Goal: Find specific fact: Find specific fact

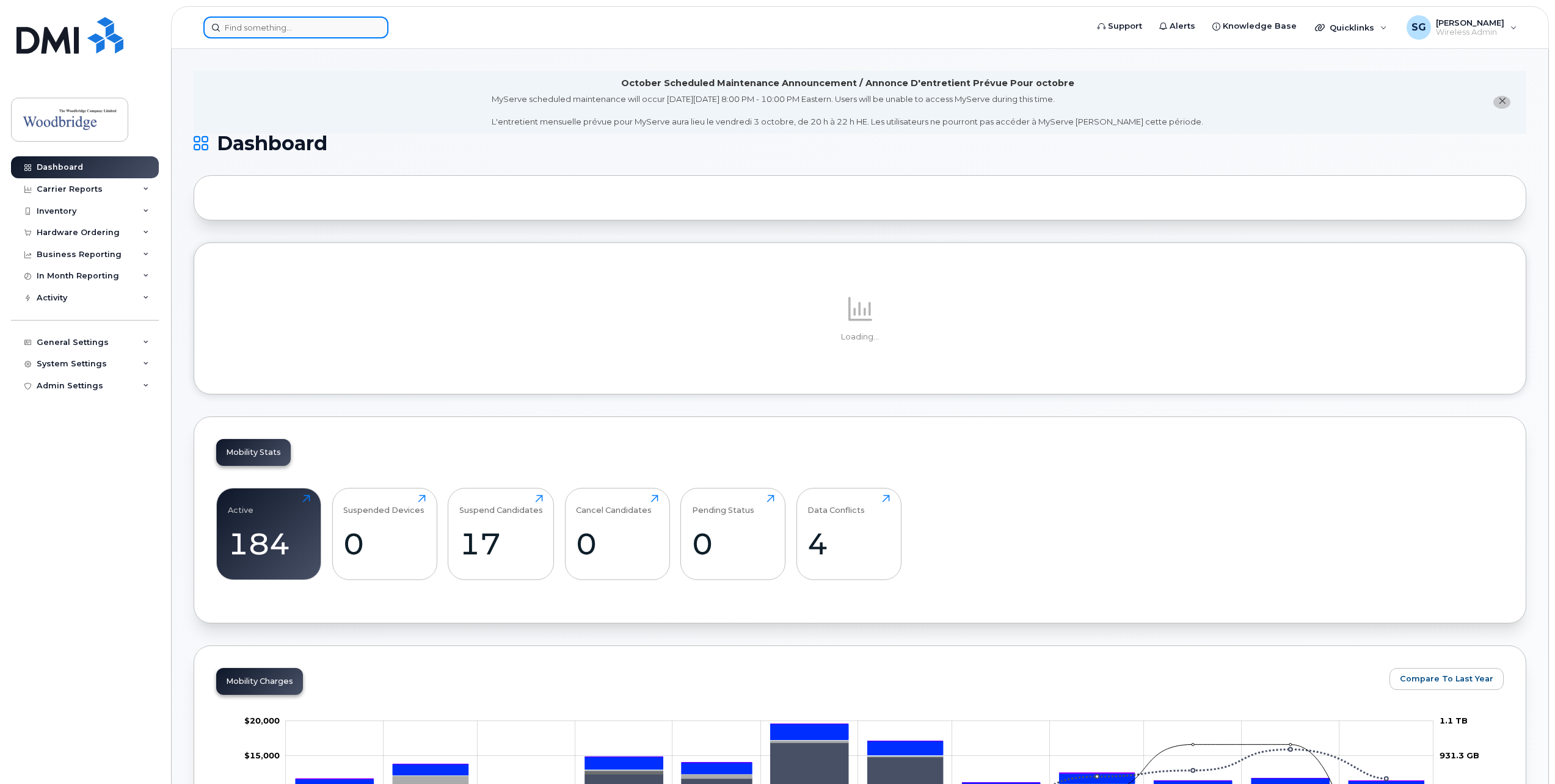
click at [345, 35] on input at bounding box center [296, 27] width 185 height 22
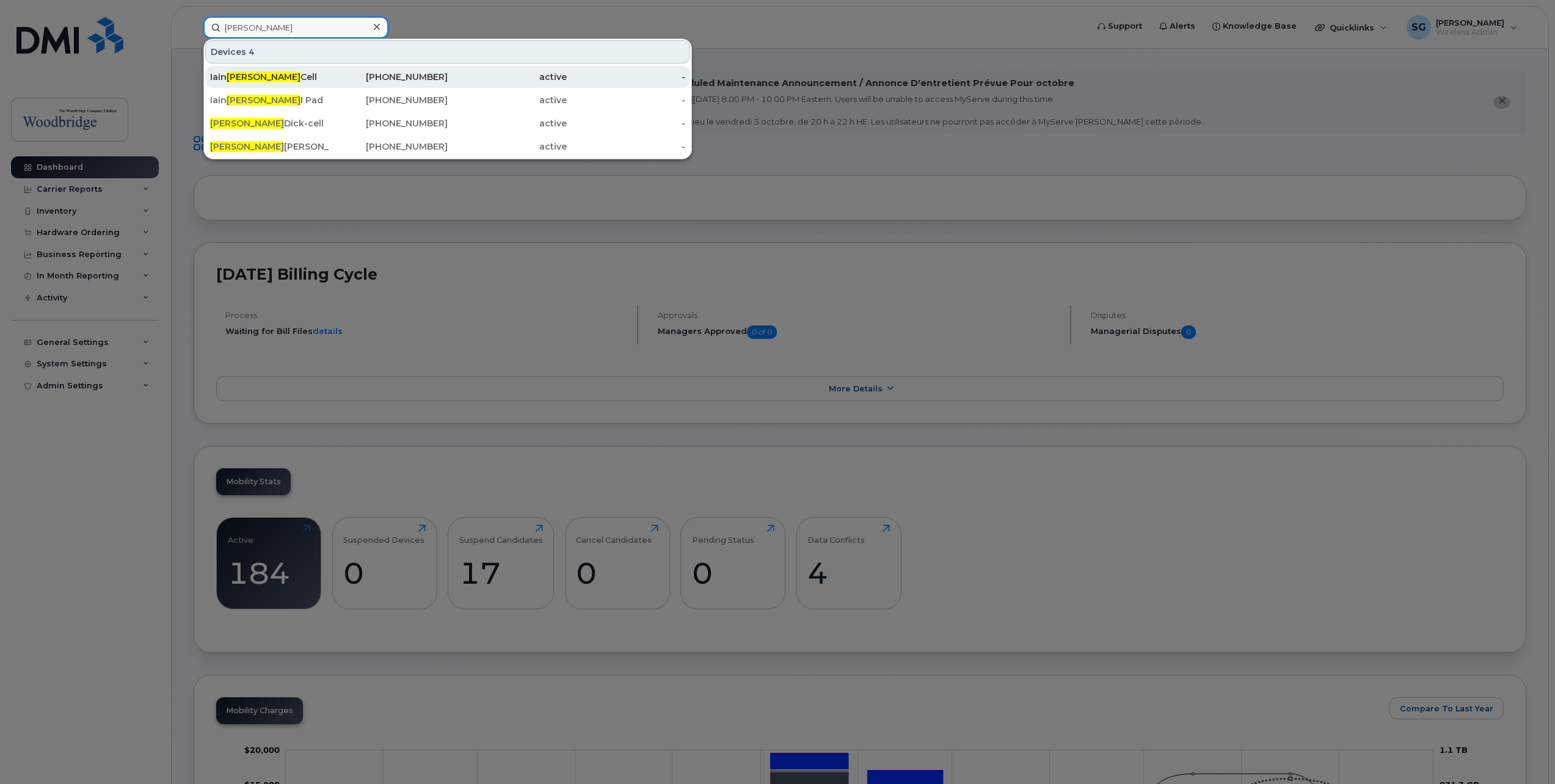
type input "scott"
click at [262, 73] on div "Iain Scott Cell" at bounding box center [269, 77] width 119 height 12
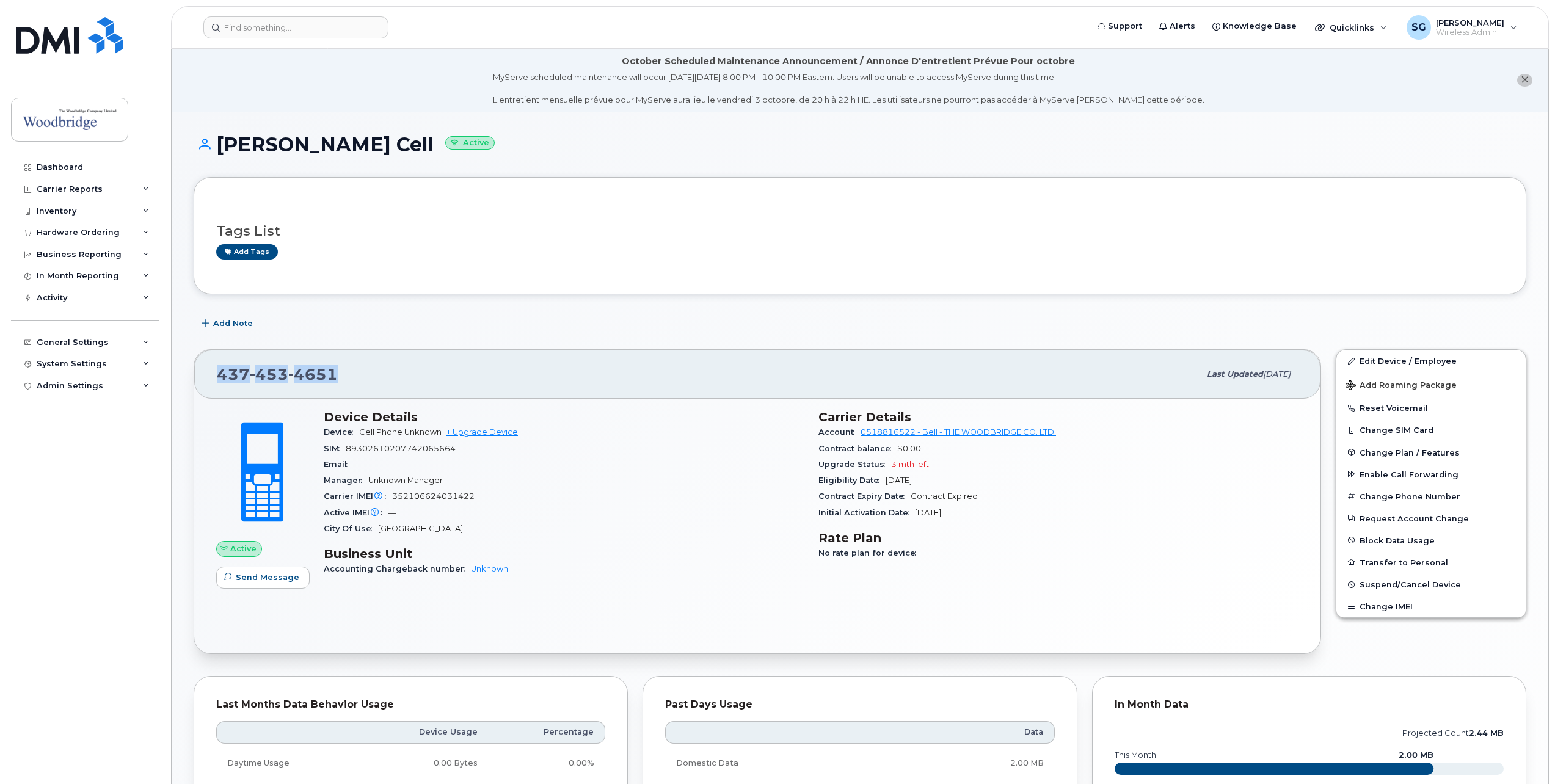
drag, startPoint x: 340, startPoint y: 375, endPoint x: 219, endPoint y: 375, distance: 121.0
click at [219, 375] on div "[PHONE_NUMBER]" at bounding box center [708, 374] width 983 height 25
copy span "[PHONE_NUMBER]"
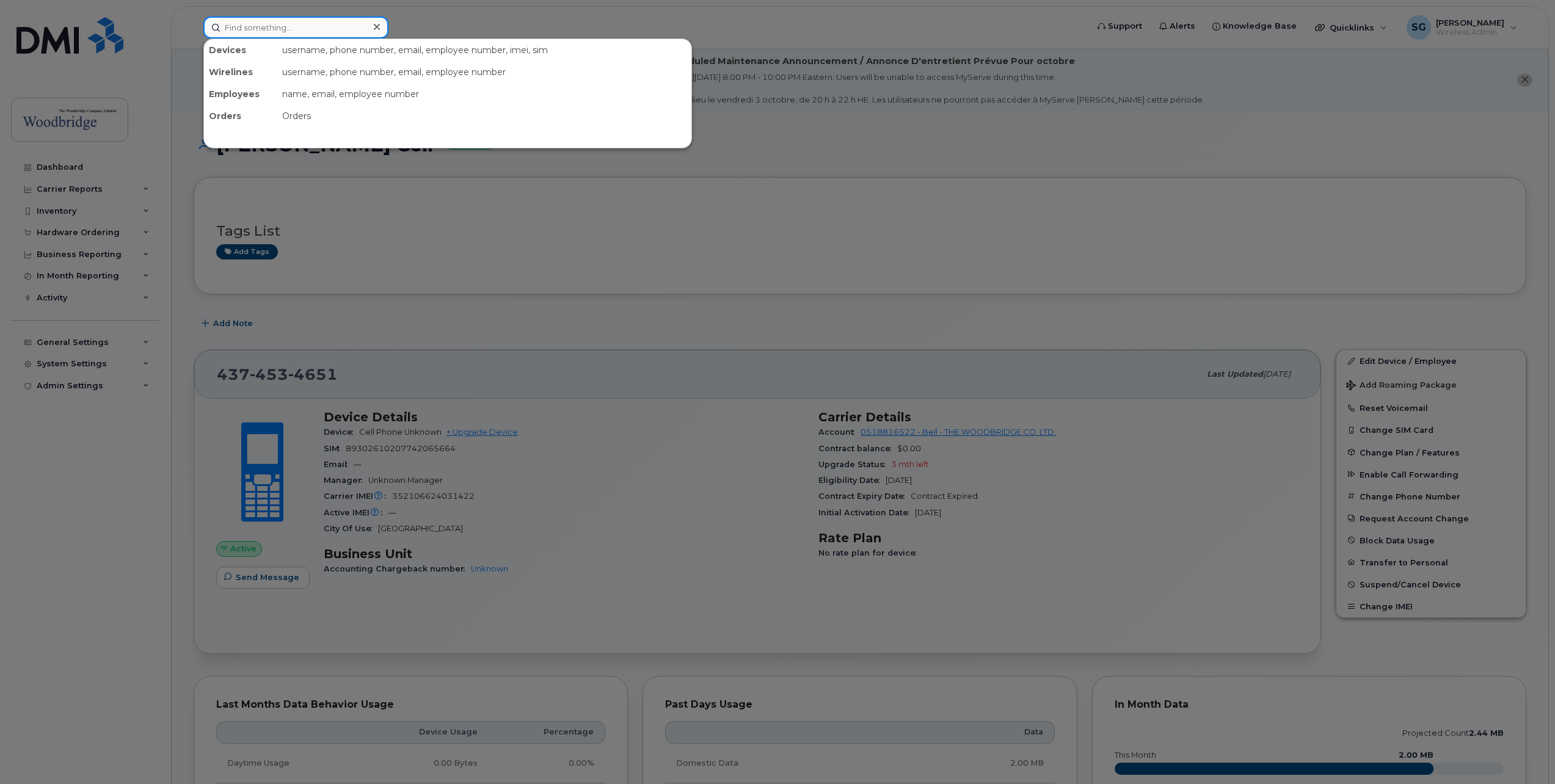
click at [301, 28] on input at bounding box center [296, 27] width 185 height 22
type input "416681"
